Goal: Connect with others: Connect with others

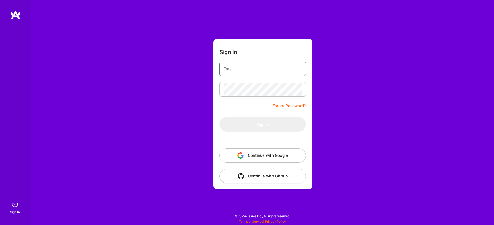
click at [239, 68] on input "email" at bounding box center [263, 68] width 78 height 13
type input "koistya@gmail.com"
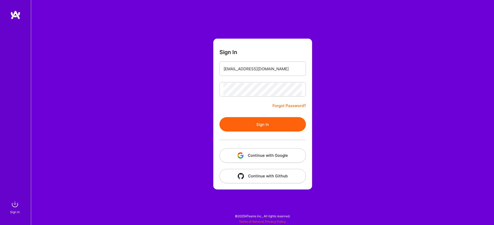
click at [266, 124] on button "Sign In" at bounding box center [262, 124] width 86 height 14
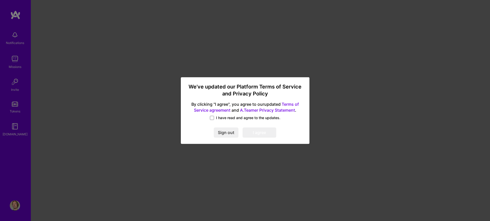
click at [227, 118] on span "I have read and agree to the updates." at bounding box center [248, 117] width 64 height 5
click at [0, 0] on input "I have read and agree to the updates." at bounding box center [0, 0] width 0 height 0
click at [257, 132] on button "I agree" at bounding box center [260, 133] width 34 height 10
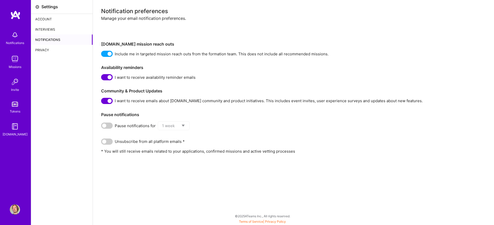
click at [46, 21] on div "Account" at bounding box center [61, 19] width 61 height 10
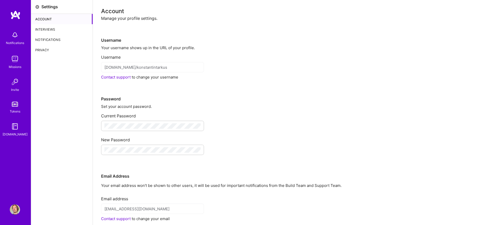
click at [55, 30] on div "Interviews" at bounding box center [61, 29] width 61 height 10
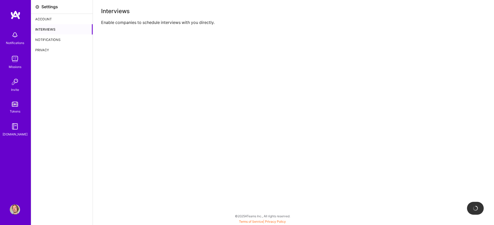
click at [49, 37] on div "Notifications" at bounding box center [61, 39] width 61 height 10
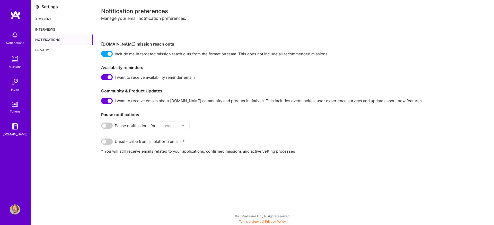
click at [12, 63] on img at bounding box center [15, 59] width 10 height 10
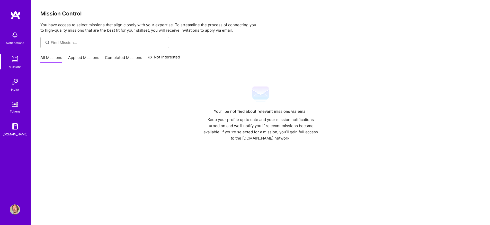
click at [14, 130] on img at bounding box center [15, 126] width 10 height 10
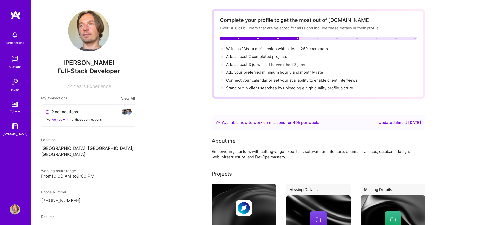
scroll to position [38, 0]
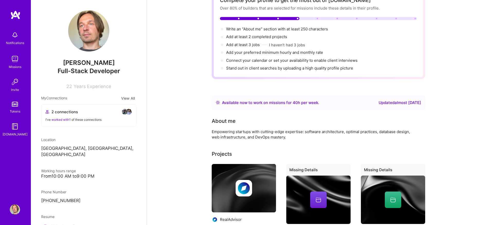
click at [70, 112] on span "2 connections" at bounding box center [64, 111] width 27 height 5
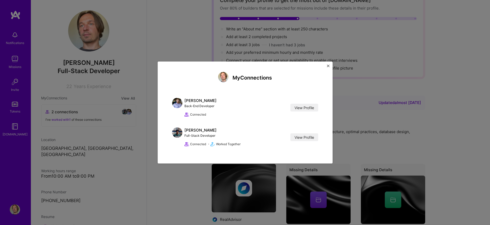
click at [293, 48] on div "My Connections [PERSON_NAME] Back-End Developer View Profile Connected View Pro…" at bounding box center [245, 112] width 490 height 225
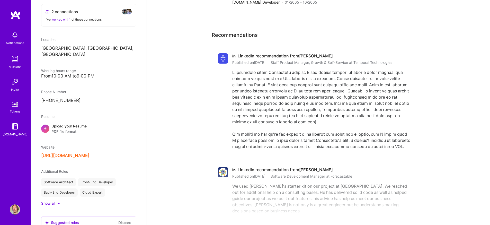
scroll to position [787, 0]
